Goal: Task Accomplishment & Management: Use online tool/utility

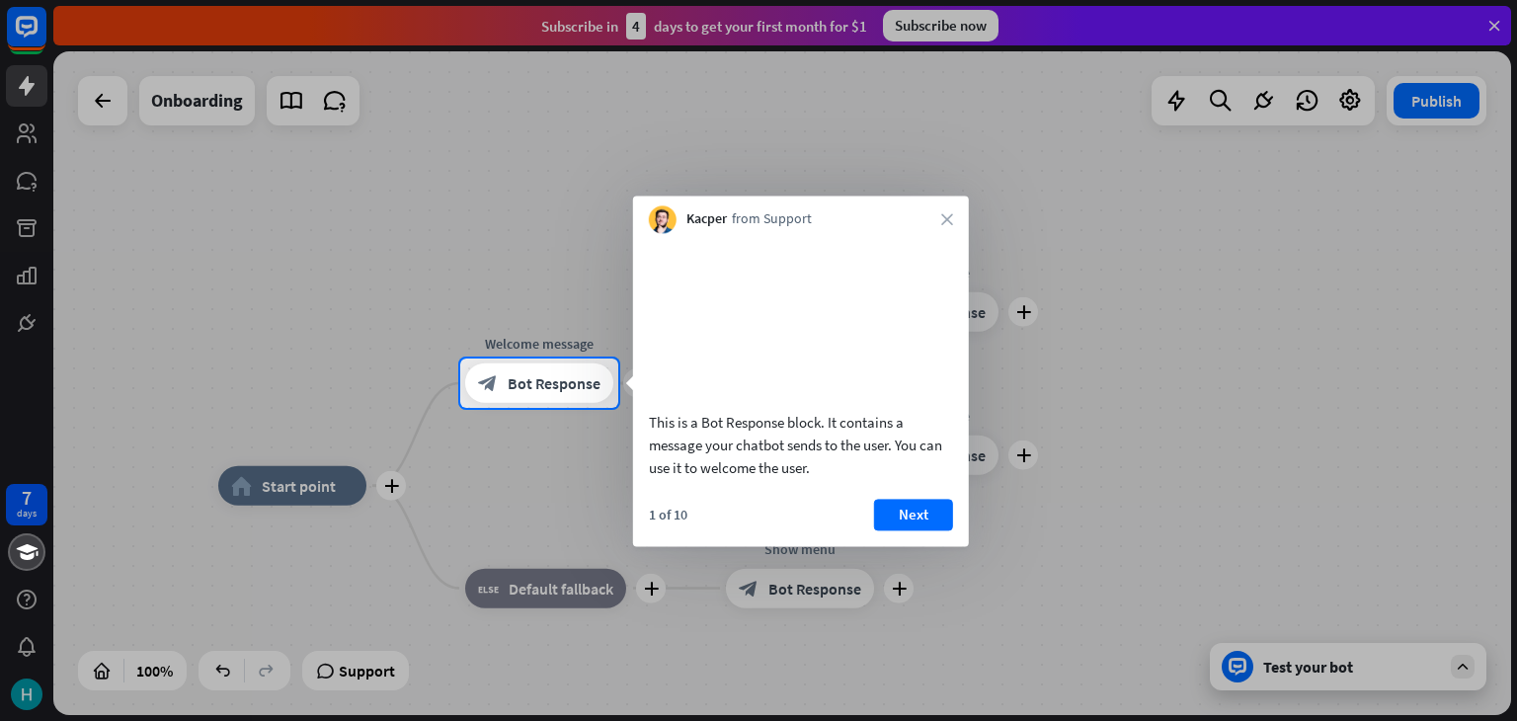
click at [1488, 15] on div at bounding box center [758, 179] width 1517 height 359
click at [946, 220] on icon "close" at bounding box center [947, 219] width 12 height 12
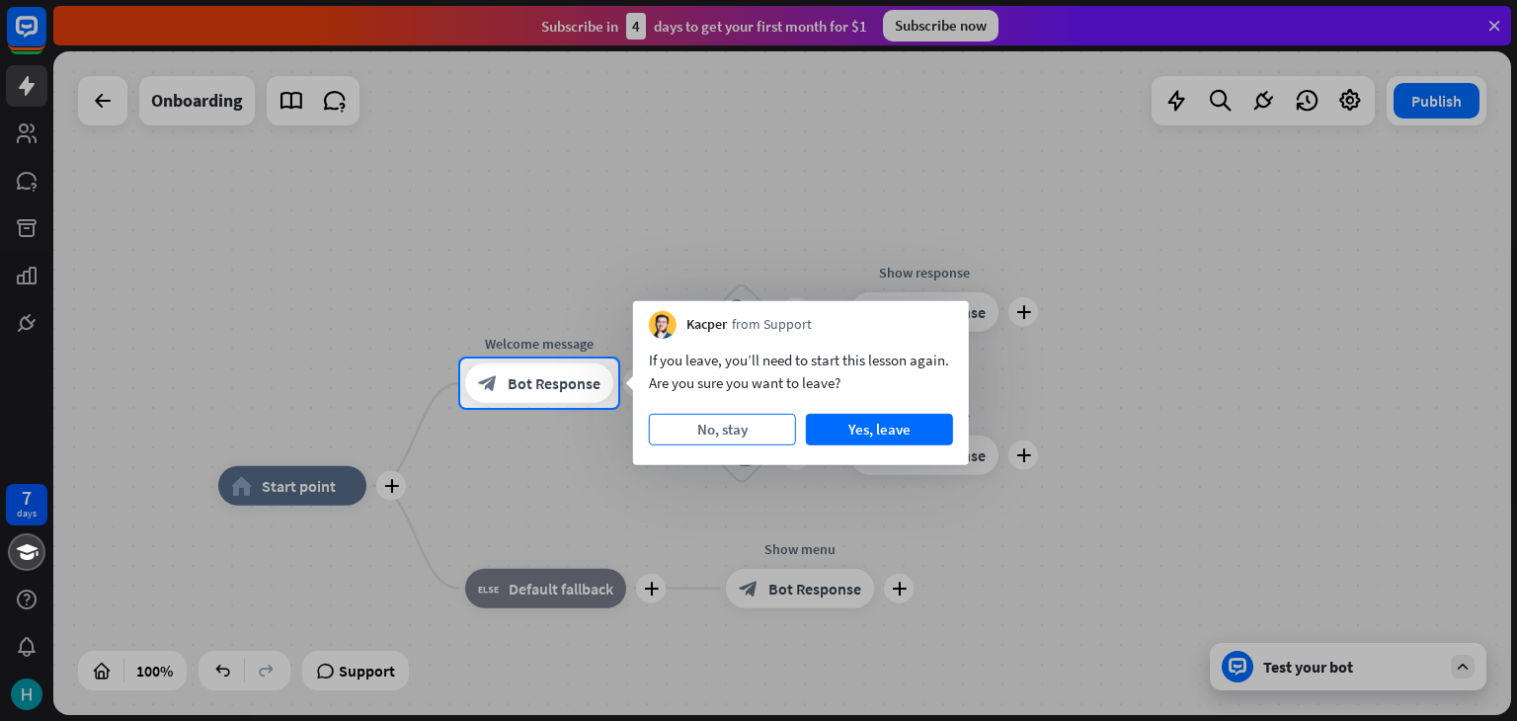
click at [724, 430] on button "No, stay" at bounding box center [722, 430] width 147 height 32
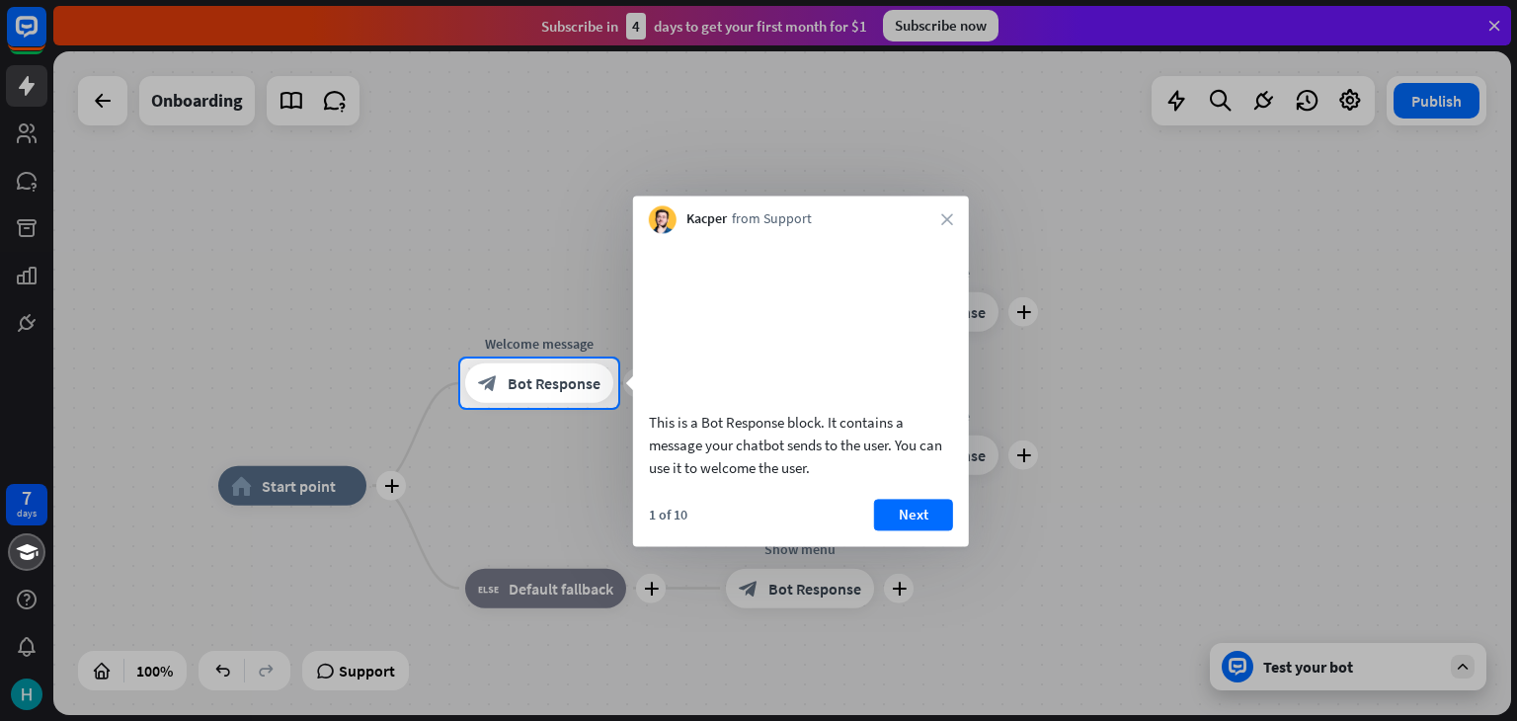
click at [938, 214] on div "Kacper from Support close" at bounding box center [801, 215] width 336 height 38
click at [907, 530] on button "Next" at bounding box center [913, 515] width 79 height 32
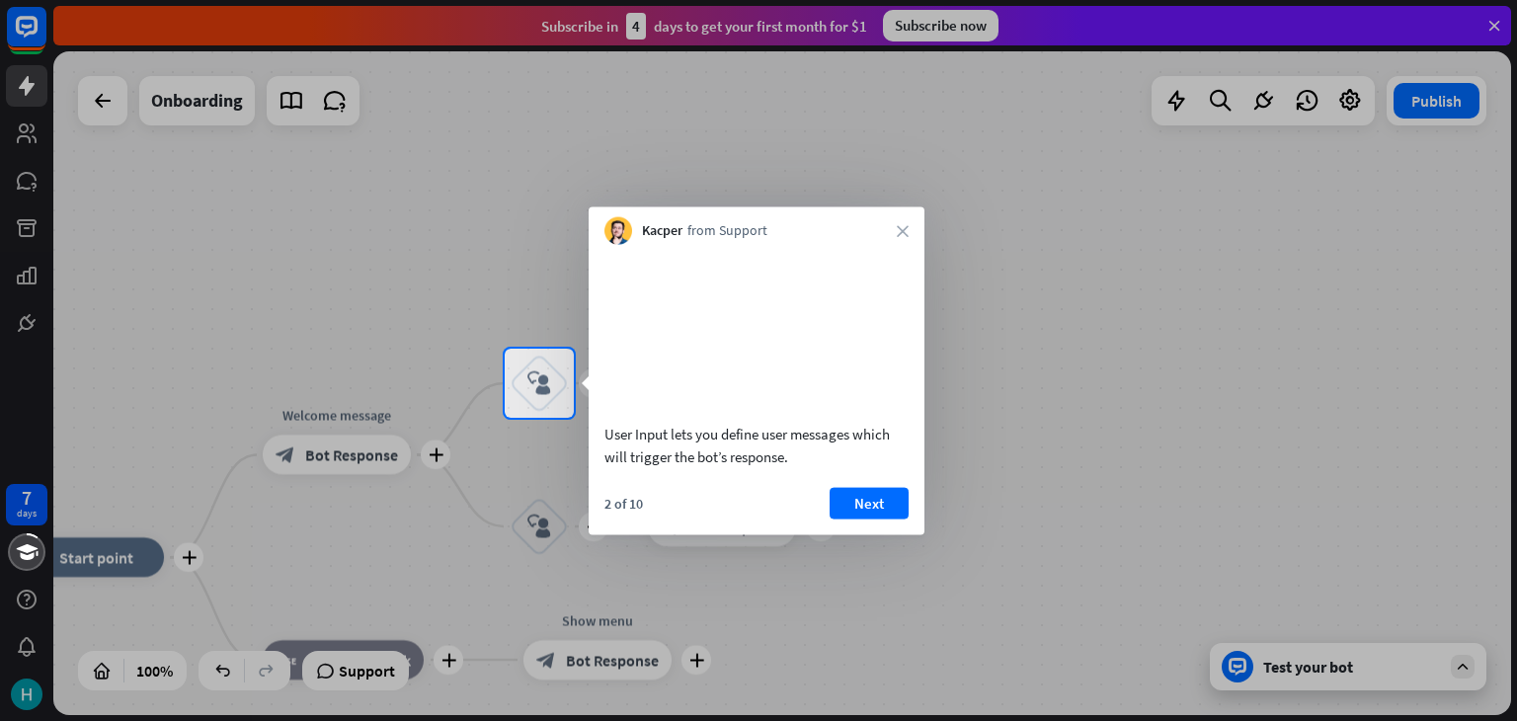
click at [909, 234] on div "Kacper from Support close" at bounding box center [757, 226] width 336 height 38
click at [905, 226] on icon "close" at bounding box center [903, 231] width 12 height 12
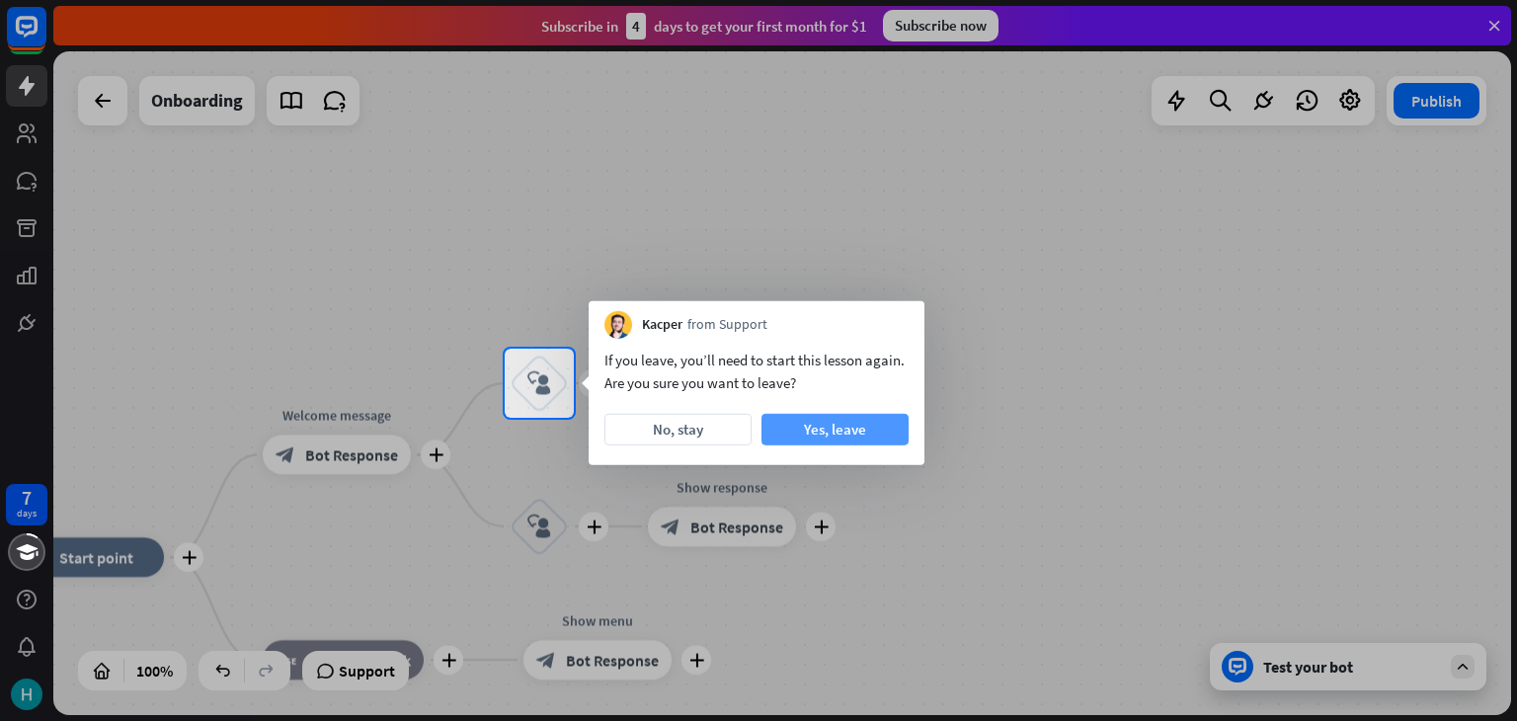
click at [848, 425] on button "Yes, leave" at bounding box center [835, 430] width 147 height 32
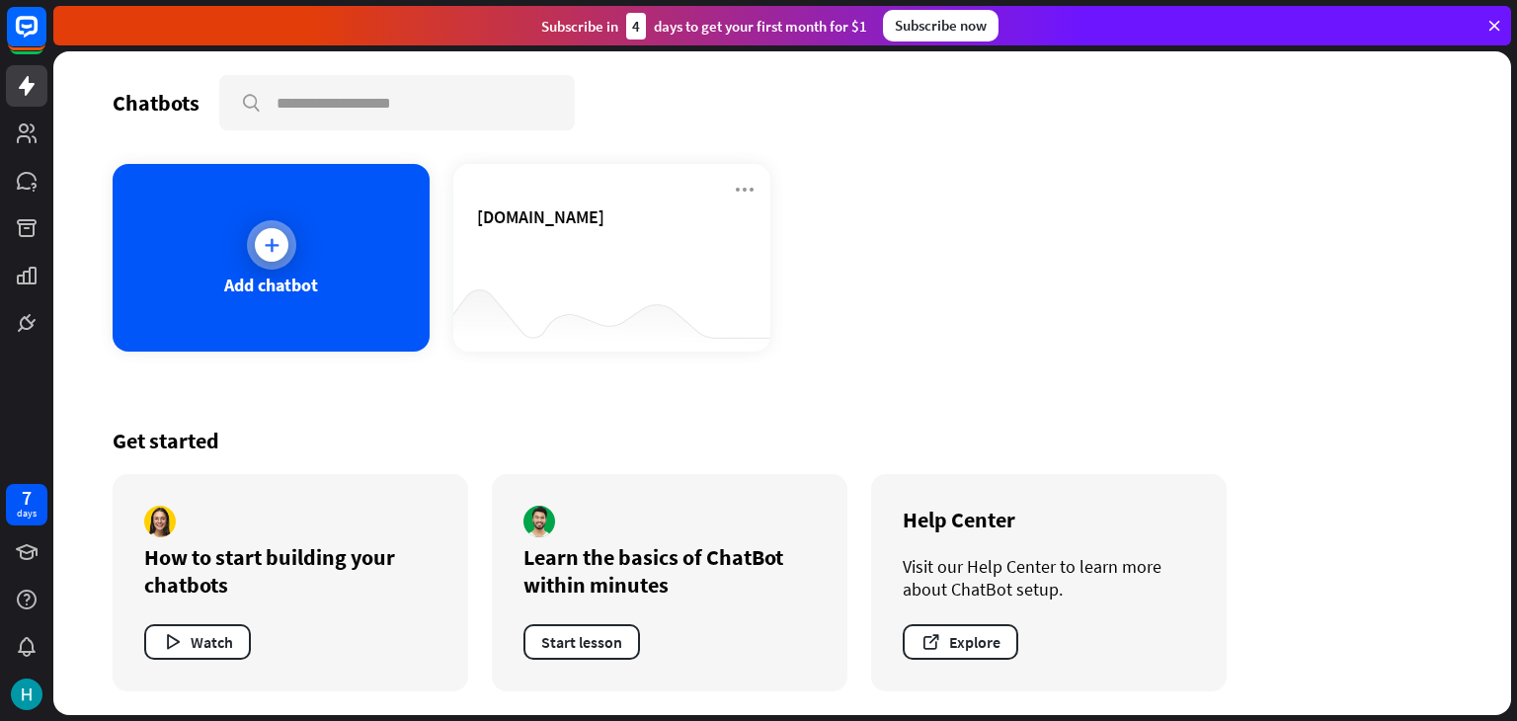
click at [284, 282] on div "Add chatbot" at bounding box center [271, 285] width 94 height 23
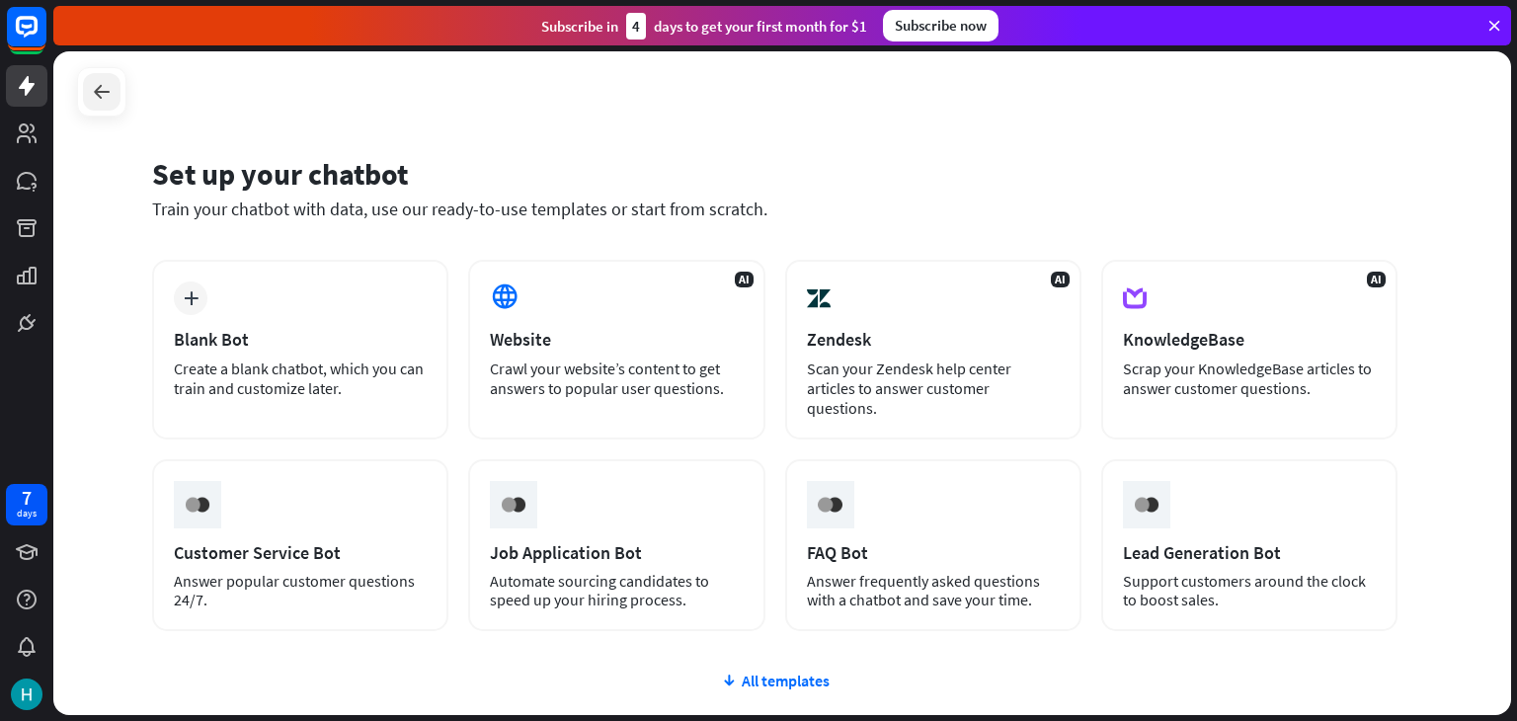
click at [88, 95] on div at bounding box center [102, 92] width 38 height 38
